Goal: Understand process/instructions

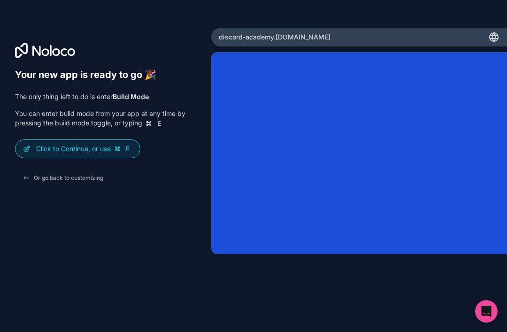
click at [401, 24] on div "Your new app is ready to go 🎉 The only thing left to do is enter Build Mode You…" at bounding box center [253, 166] width 507 height 332
click at [412, 42] on div "discord-academy .[DOMAIN_NAME]" at bounding box center [358, 37] width 295 height 19
click at [492, 30] on div "discord-academy .[DOMAIN_NAME]" at bounding box center [358, 37] width 295 height 19
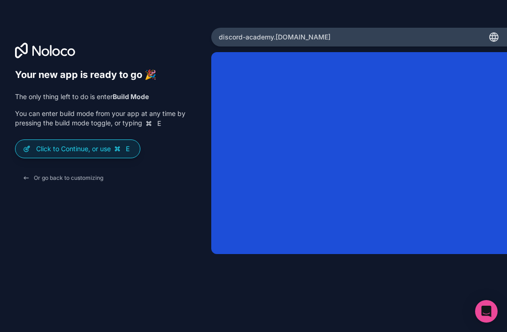
click at [57, 171] on button "Or go back to customizing" at bounding box center [63, 177] width 96 height 17
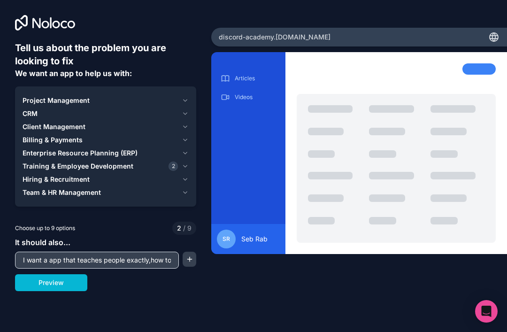
click at [37, 148] on span "Enterprise Resource Planning (ERP)" at bounding box center [80, 152] width 115 height 9
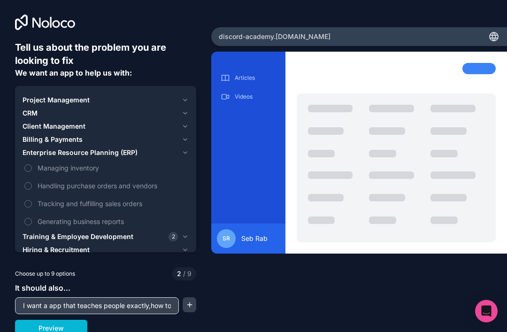
scroll to position [30, 0]
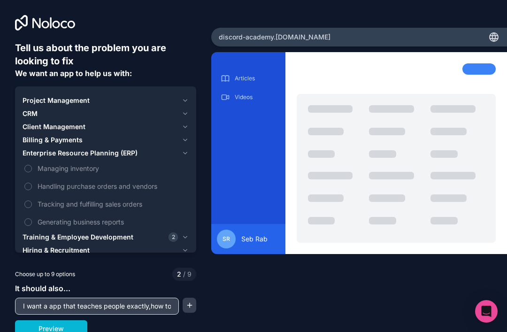
click at [191, 297] on button "button" at bounding box center [189, 304] width 14 height 15
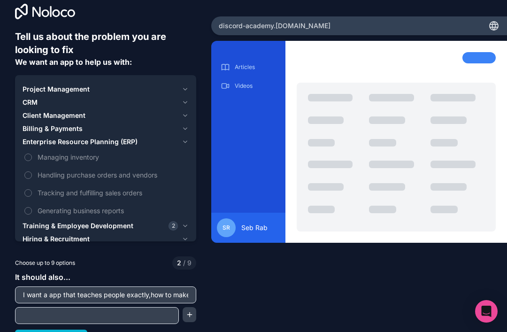
scroll to position [11, 0]
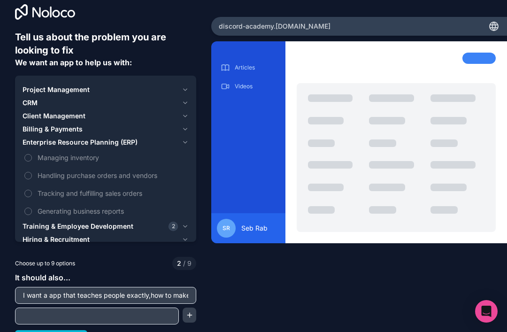
click at [49, 330] on button "Preview" at bounding box center [51, 338] width 72 height 17
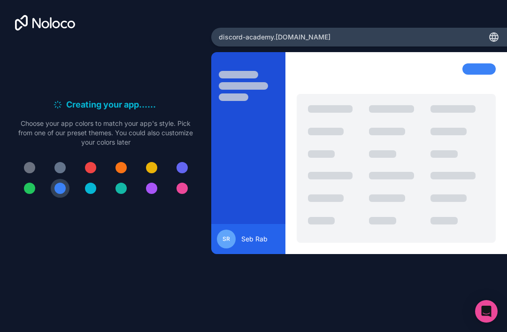
scroll to position [0, 0]
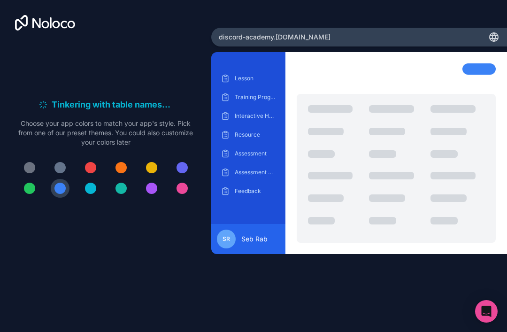
click at [243, 108] on div "Interactive Help Session" at bounding box center [248, 115] width 59 height 15
click at [247, 112] on p "Interactive Help Session" at bounding box center [255, 116] width 41 height 8
click at [250, 93] on p "Training Progress" at bounding box center [255, 97] width 41 height 8
click at [248, 75] on p "Lesson" at bounding box center [255, 79] width 41 height 8
click at [49, 158] on div at bounding box center [105, 177] width 181 height 39
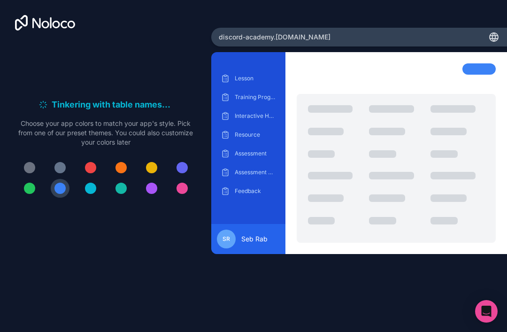
click at [49, 158] on div at bounding box center [105, 177] width 181 height 39
click at [60, 162] on div at bounding box center [59, 167] width 11 height 11
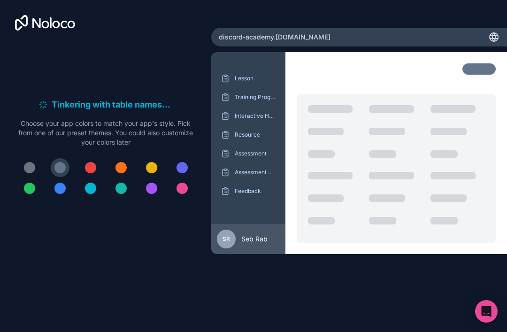
click at [25, 158] on button at bounding box center [29, 167] width 19 height 19
click at [178, 182] on div at bounding box center [181, 187] width 11 height 11
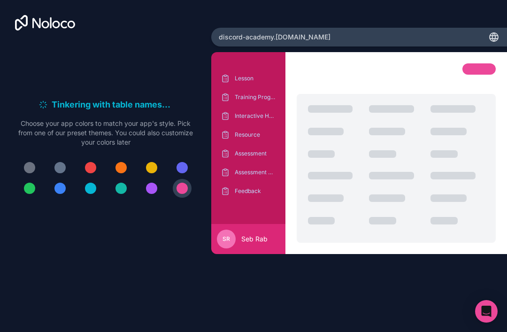
click at [178, 182] on div at bounding box center [181, 187] width 11 height 11
click at [98, 158] on div at bounding box center [105, 177] width 181 height 39
click at [63, 158] on button at bounding box center [60, 167] width 19 height 19
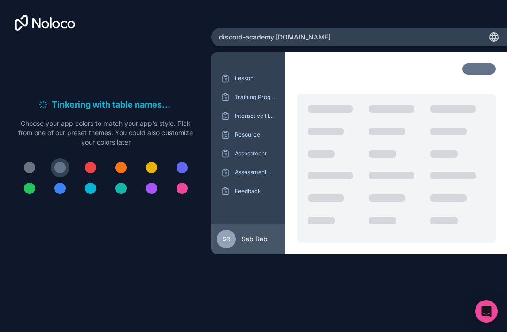
click at [68, 179] on button at bounding box center [60, 188] width 19 height 19
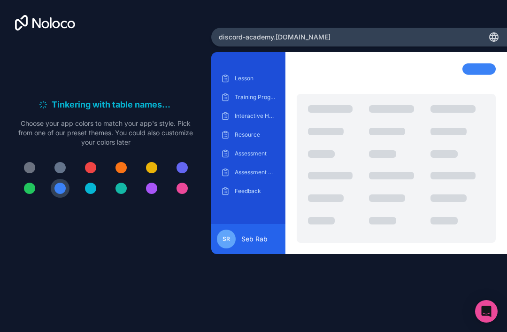
click at [61, 182] on div at bounding box center [59, 187] width 11 height 11
click at [66, 179] on button at bounding box center [60, 188] width 19 height 19
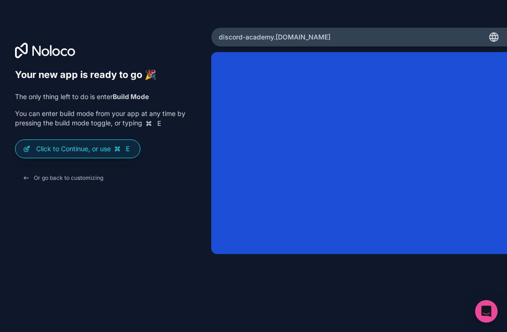
click at [60, 144] on p "Click to Continue, or use E" at bounding box center [84, 148] width 96 height 9
click at [51, 144] on p "Click to Continue, or use E" at bounding box center [84, 148] width 96 height 9
click at [50, 144] on p "Click to Continue, or use E" at bounding box center [84, 148] width 96 height 9
click at [67, 144] on p "Click to Continue, or use E" at bounding box center [84, 148] width 96 height 9
click at [70, 144] on p "Click to Continue, or use E" at bounding box center [84, 148] width 96 height 9
